Goal: Communication & Community: Ask a question

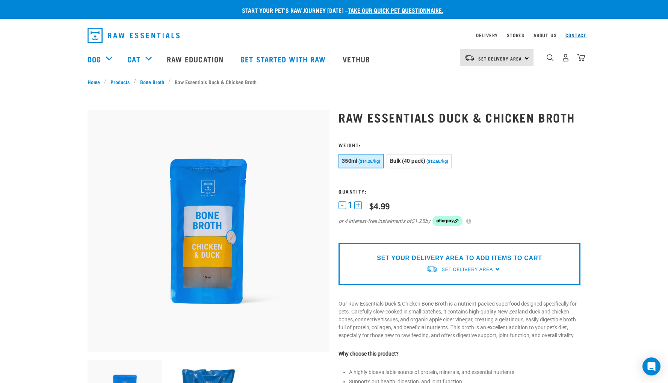
click at [576, 34] on link "Contact" at bounding box center [575, 35] width 21 height 3
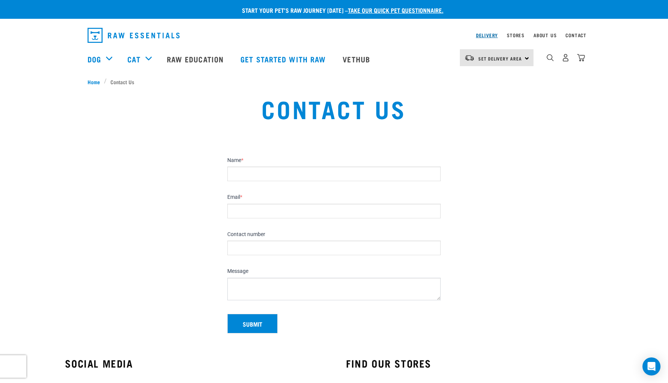
click at [479, 35] on link "Delivery" at bounding box center [487, 35] width 22 height 3
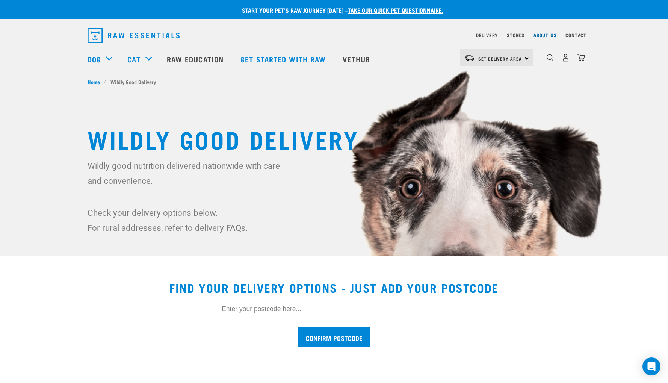
click at [538, 34] on link "About Us" at bounding box center [544, 35] width 23 height 3
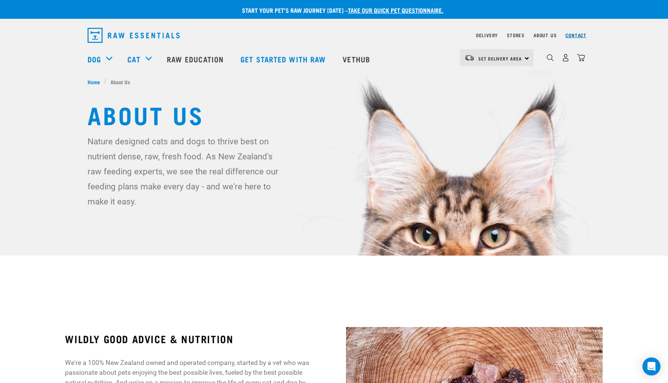
click at [569, 35] on link "Contact" at bounding box center [575, 35] width 21 height 3
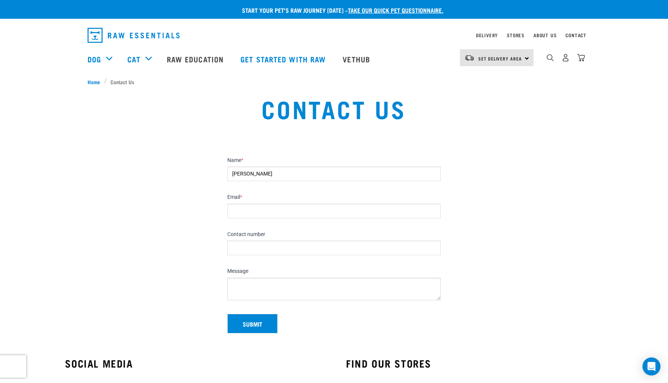
type input "[PERSON_NAME]"
click at [249, 213] on input "Email *" at bounding box center [333, 211] width 213 height 15
paste input "orders@dailyorganicsnz.com"
type input "orders@dailyorganicsnz.com"
drag, startPoint x: 241, startPoint y: 247, endPoint x: 241, endPoint y: 243, distance: 4.1
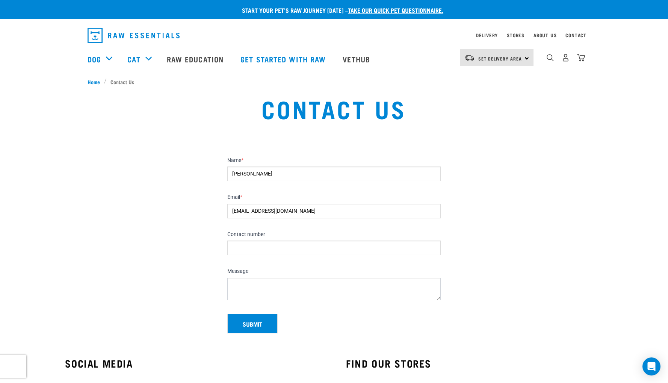
click at [241, 247] on input "Contact number" at bounding box center [333, 247] width 213 height 15
type input "02102479080"
click at [234, 282] on textarea "Message" at bounding box center [333, 288] width 213 height 23
click at [254, 282] on textarea "Message" at bounding box center [333, 288] width 213 height 23
paste textarea "Subject: Premium Oak-Aged Organic Apple Cider Vinegar – Bulk Supply Hello I hop…"
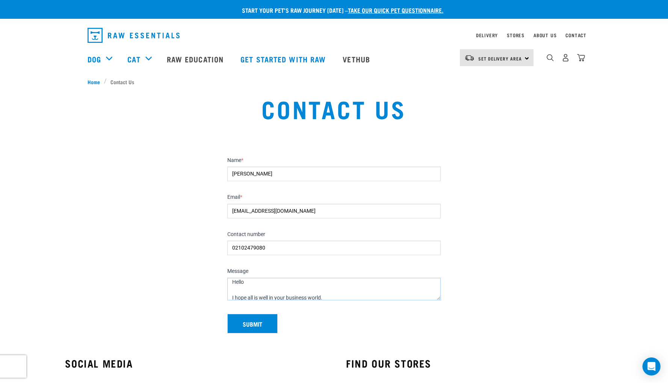
scroll to position [18, 0]
click at [253, 282] on textarea "Subject: Premium Oak-Aged Organic Apple Cider Vinegar – Bulk Supply Hello I hop…" at bounding box center [333, 288] width 213 height 23
drag, startPoint x: 276, startPoint y: 281, endPoint x: 328, endPoint y: 281, distance: 51.8
click at [328, 281] on textarea "Subject: Premium Oak-Aged Organic Apple Cider Vinegar – Bulk Supply Hello Micha…" at bounding box center [333, 288] width 213 height 23
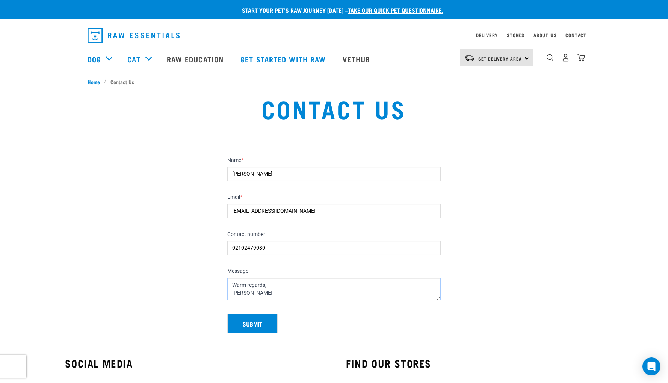
scroll to position [142, 0]
type textarea "Subject: Premium Oak-Aged Organic Apple Cider Vinegar – Bulk Supply Hello Micha…"
click at [250, 320] on button "Submit" at bounding box center [252, 324] width 50 height 20
